Goal: Information Seeking & Learning: Check status

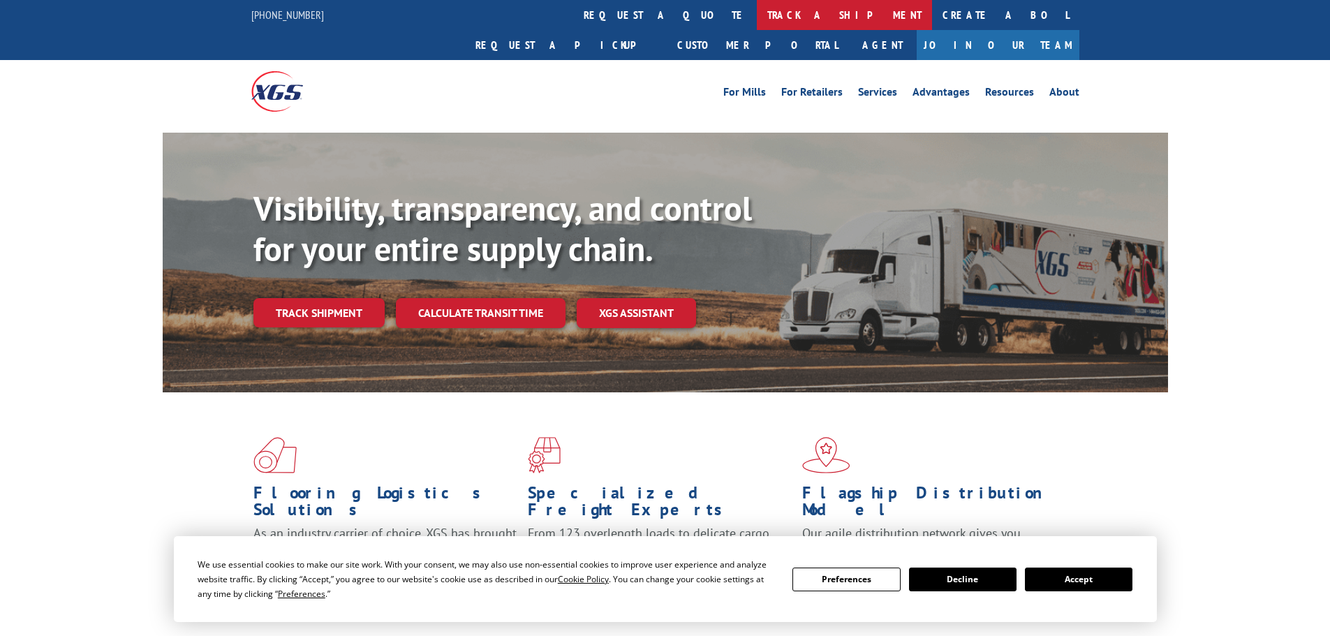
click at [757, 15] on link "track a shipment" at bounding box center [844, 15] width 175 height 30
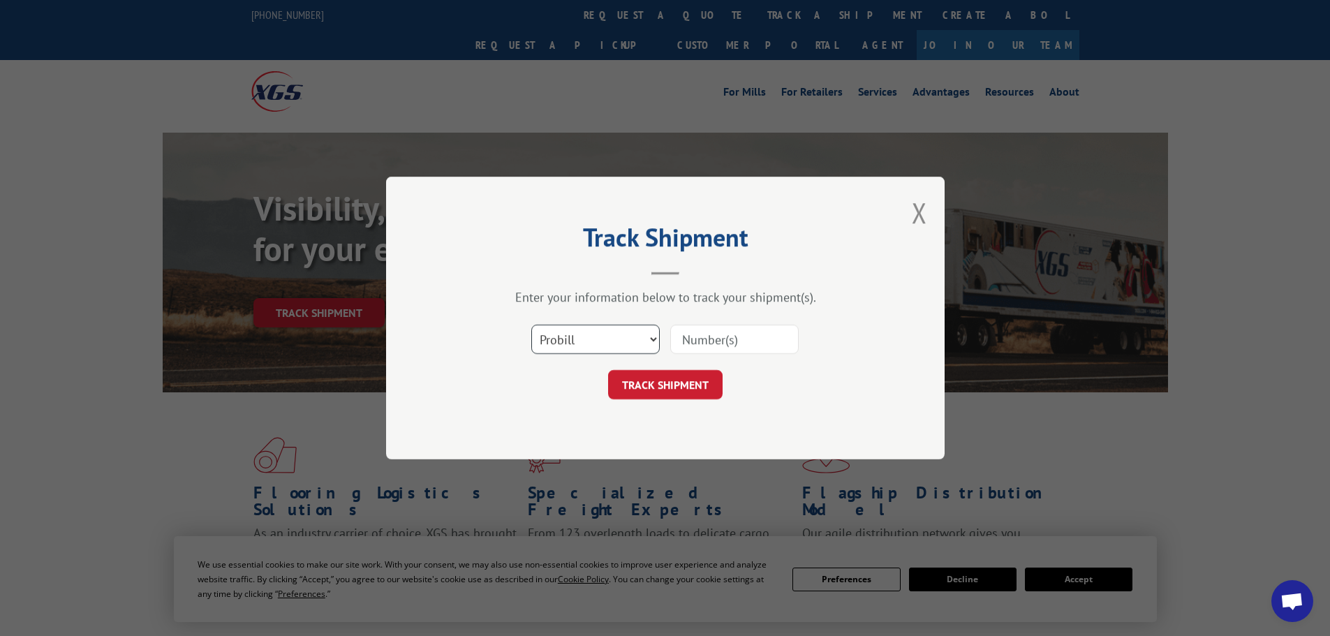
click at [623, 330] on select "Select category... Probill BOL PO" at bounding box center [595, 339] width 128 height 29
select select "bol"
click at [531, 325] on select "Select category... Probill BOL PO" at bounding box center [595, 339] width 128 height 29
click at [720, 319] on div "Select category... Probill BOL PO" at bounding box center [665, 339] width 419 height 46
click at [720, 334] on input at bounding box center [734, 339] width 128 height 29
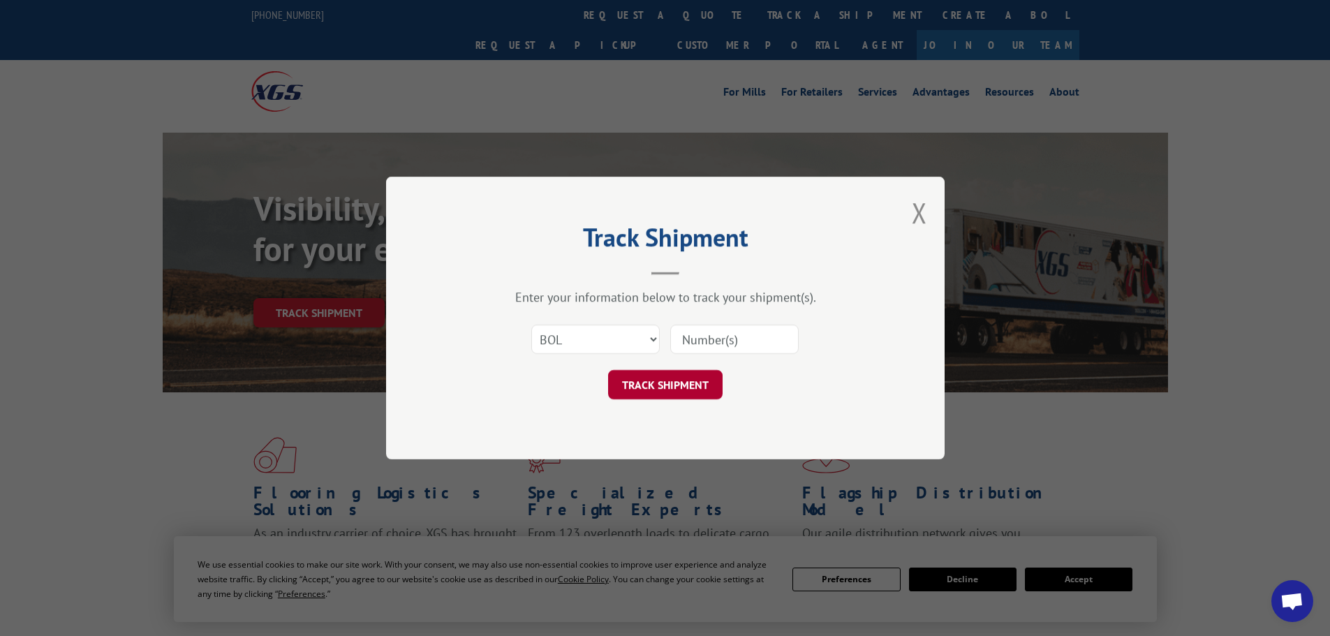
paste input "5278158"
type input "5278158"
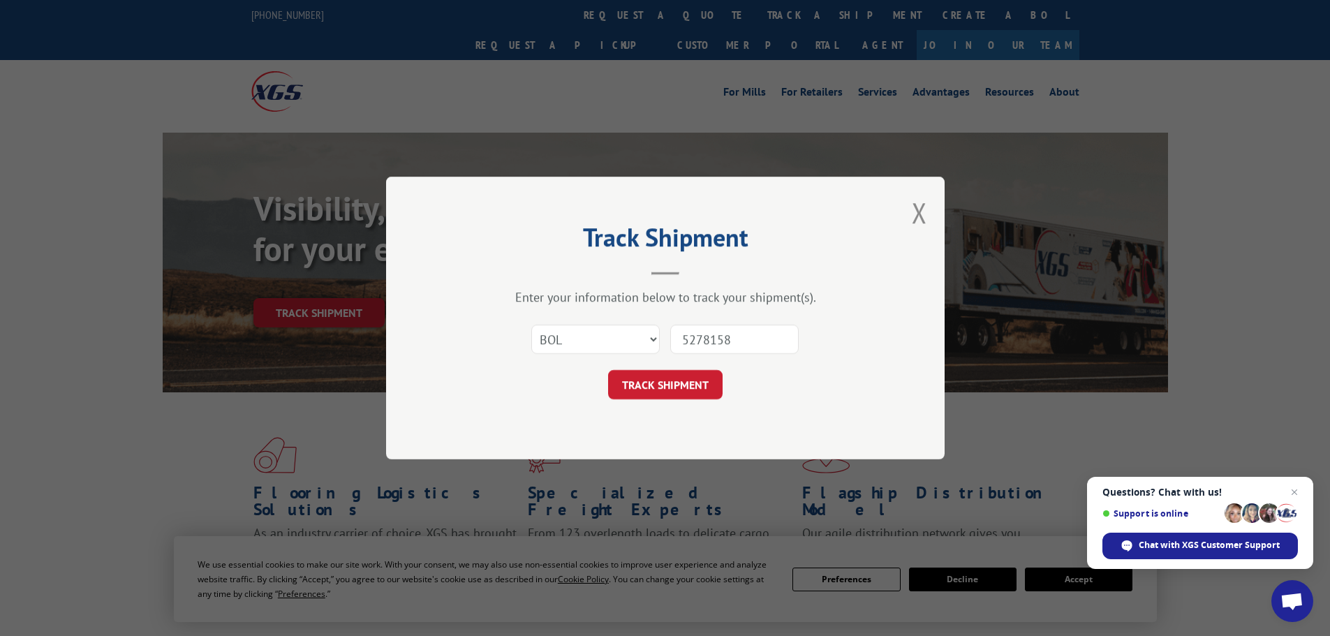
click at [672, 380] on button "TRACK SHIPMENT" at bounding box center [665, 384] width 115 height 29
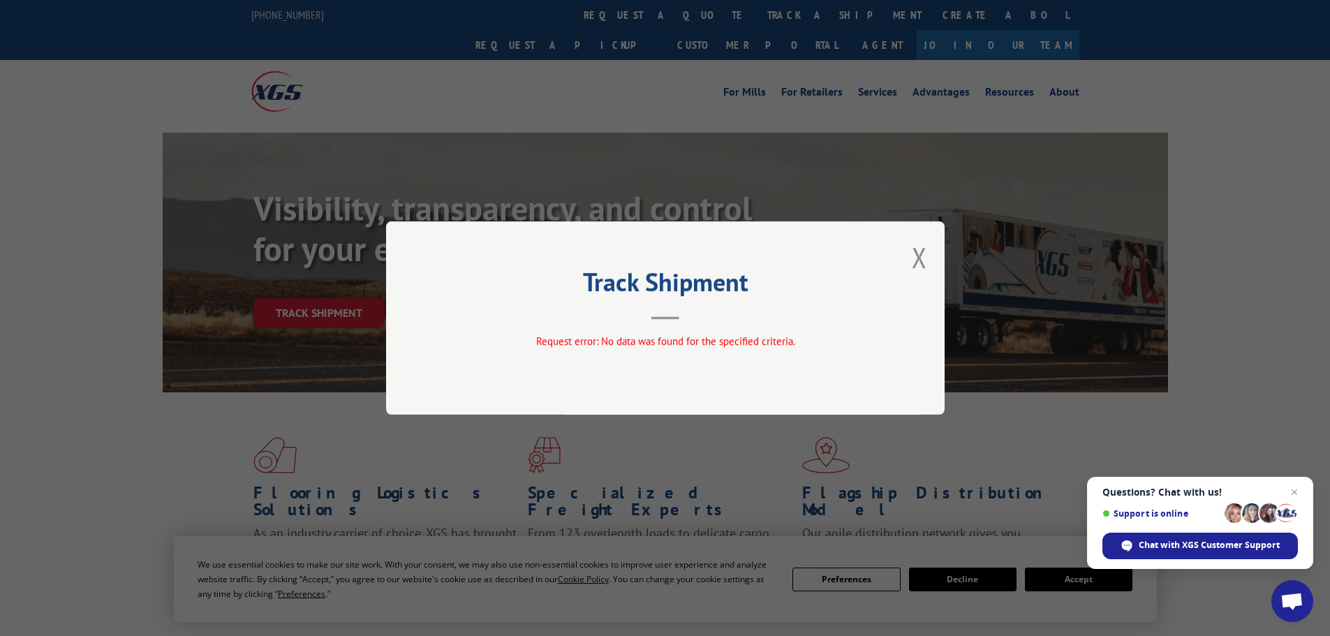
click at [932, 250] on div "Track Shipment Request error: No data was found for the specified criteria." at bounding box center [665, 317] width 559 height 193
click at [927, 257] on button "Close modal" at bounding box center [919, 257] width 15 height 37
